Goal: Complete application form

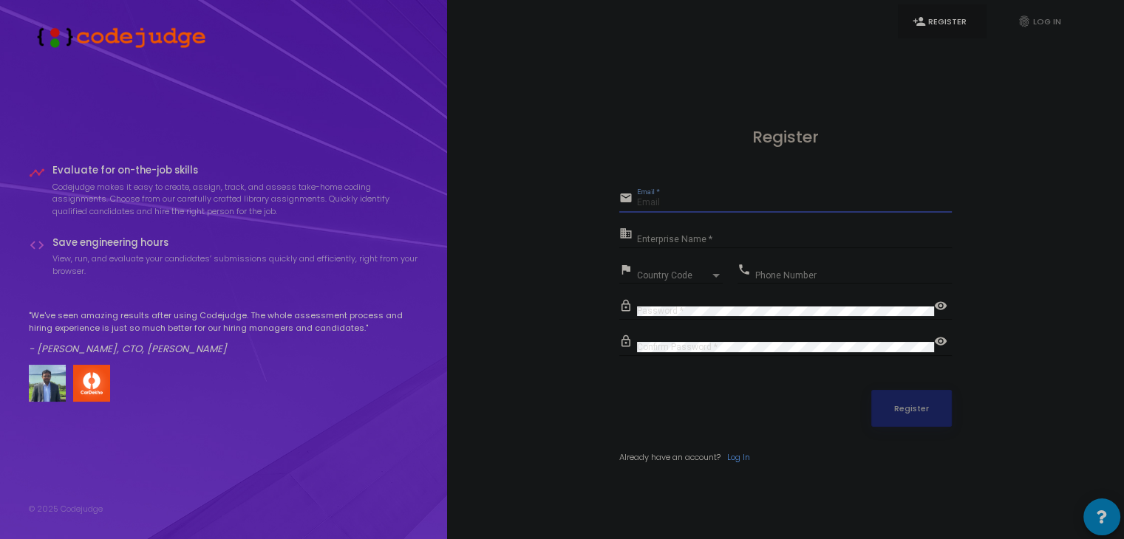
click at [747, 204] on input "Email *" at bounding box center [794, 203] width 315 height 10
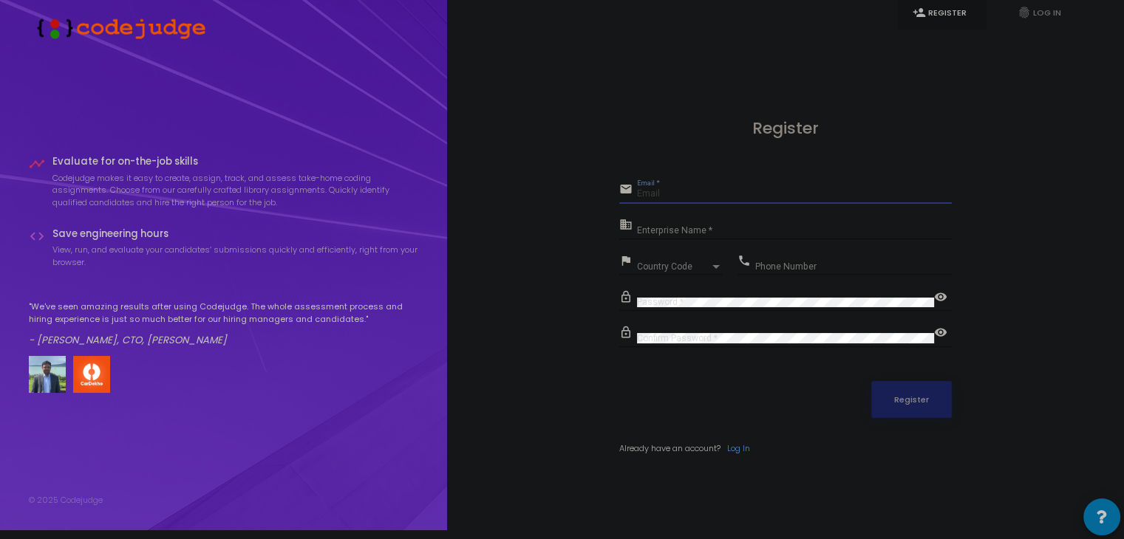
click at [729, 193] on input "Email *" at bounding box center [794, 194] width 315 height 10
type input "ujjwalshukla0410@gmail.com"
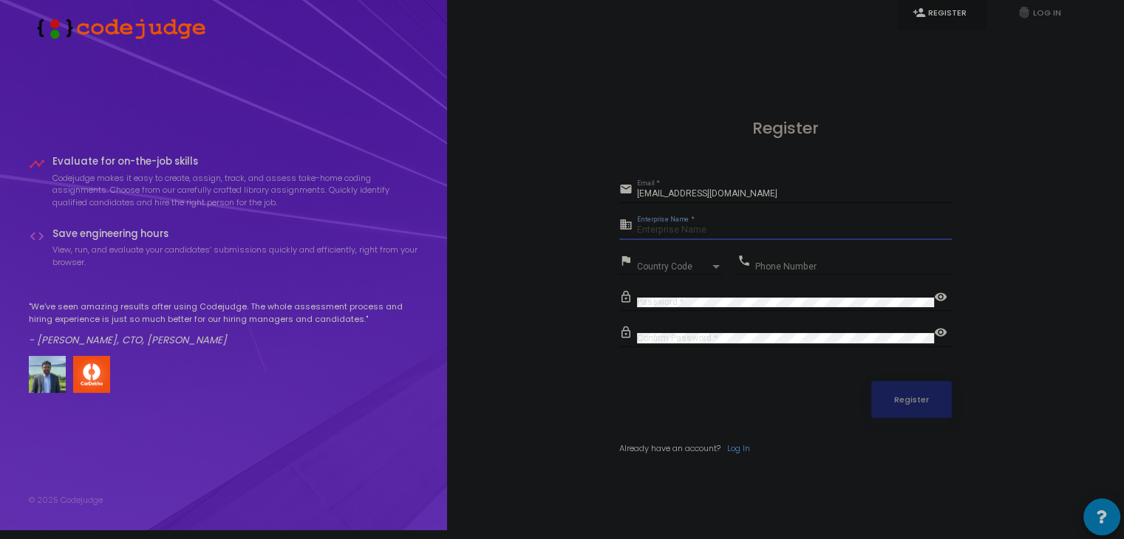
click at [700, 232] on input "Enterprise Name *" at bounding box center [794, 230] width 315 height 10
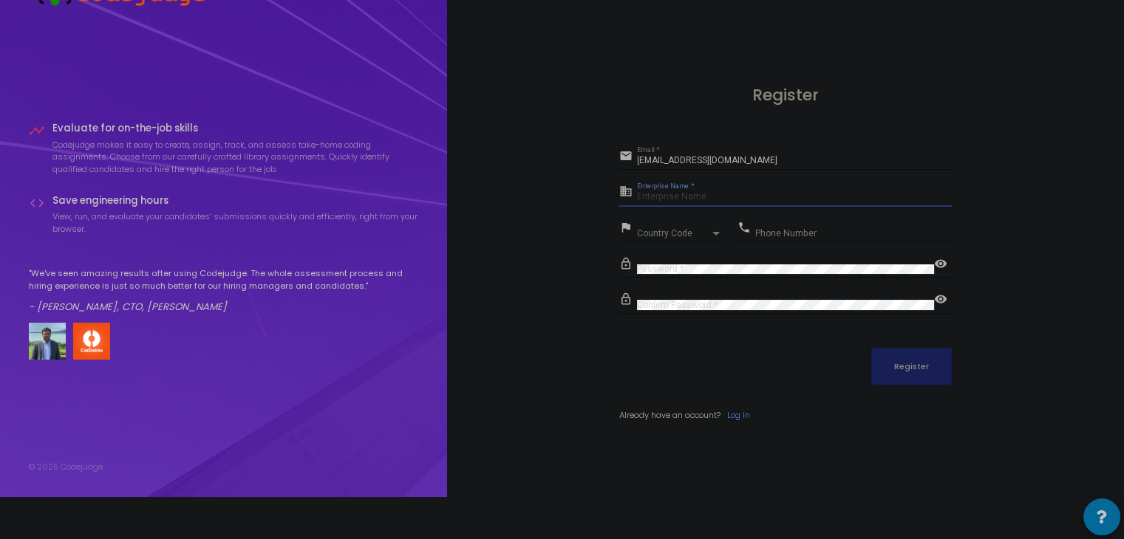
scroll to position [0, 0]
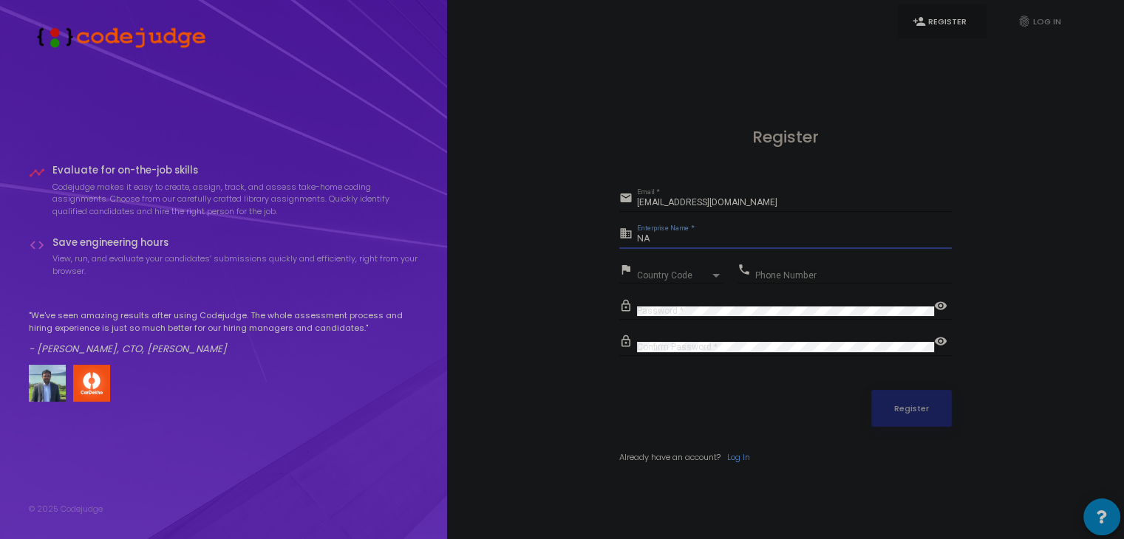
type input "NA"
click at [692, 272] on div "Country Code" at bounding box center [673, 275] width 72 height 9
type input "INDI"
click at [671, 332] on span "India +91" at bounding box center [725, 328] width 177 height 24
click at [839, 267] on div "Phone Number" at bounding box center [853, 272] width 197 height 23
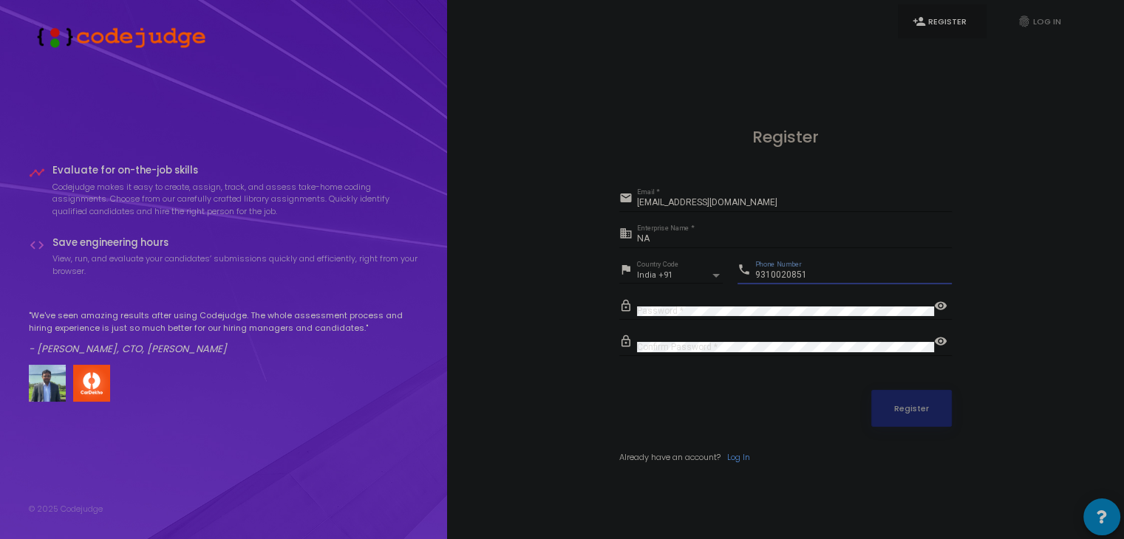
type input "9310020851"
click at [884, 406] on button "Register" at bounding box center [911, 408] width 81 height 37
click at [715, 234] on input "NA" at bounding box center [794, 239] width 315 height 10
click at [1040, 24] on link "fingerprint Log In" at bounding box center [1047, 21] width 89 height 35
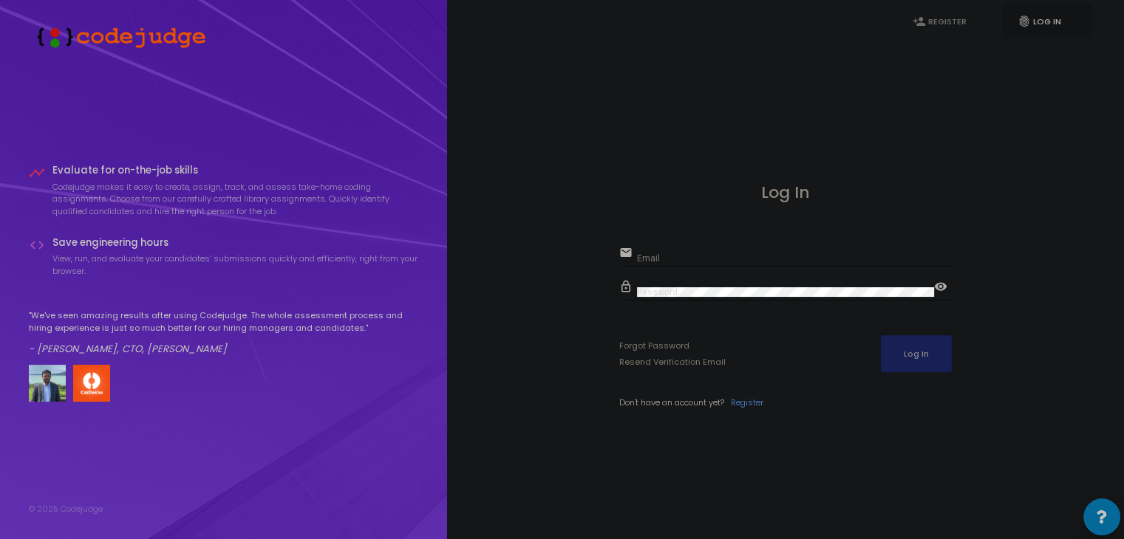
click at [603, 112] on div "Log In email Email lock_outline Password visibility Forgot Password Resend Veri…" at bounding box center [785, 312] width 644 height 539
